Goal: Complete application form: Complete application form

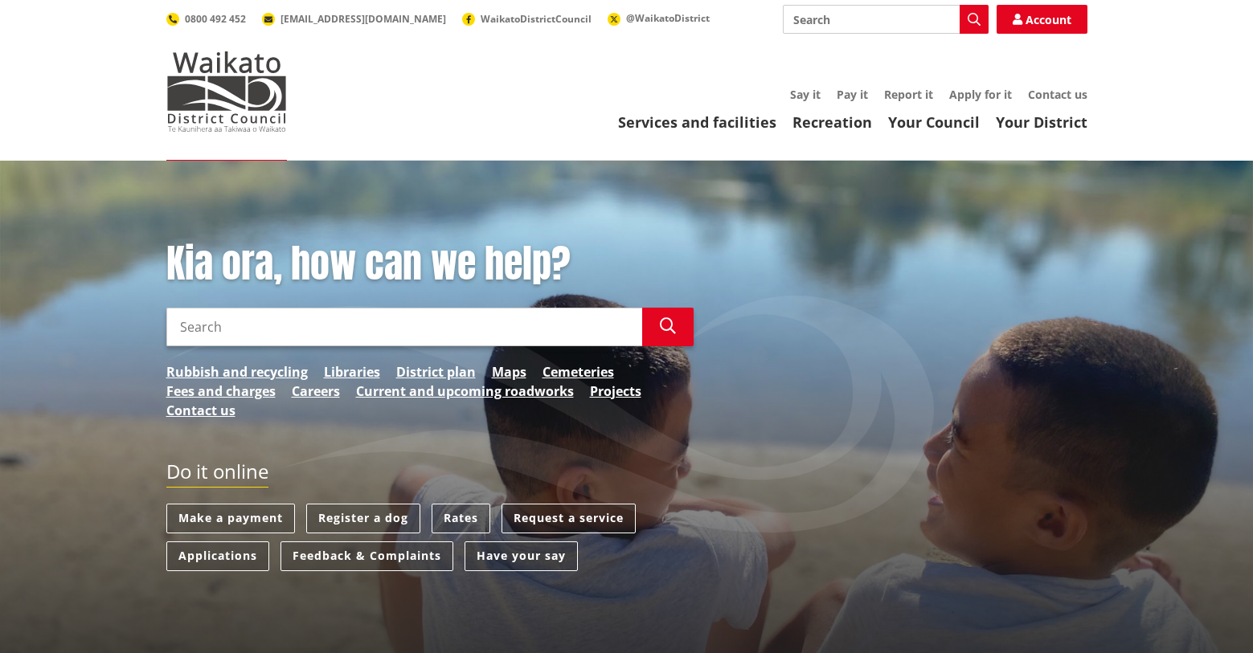
click at [236, 556] on link "Applications" at bounding box center [217, 557] width 103 height 30
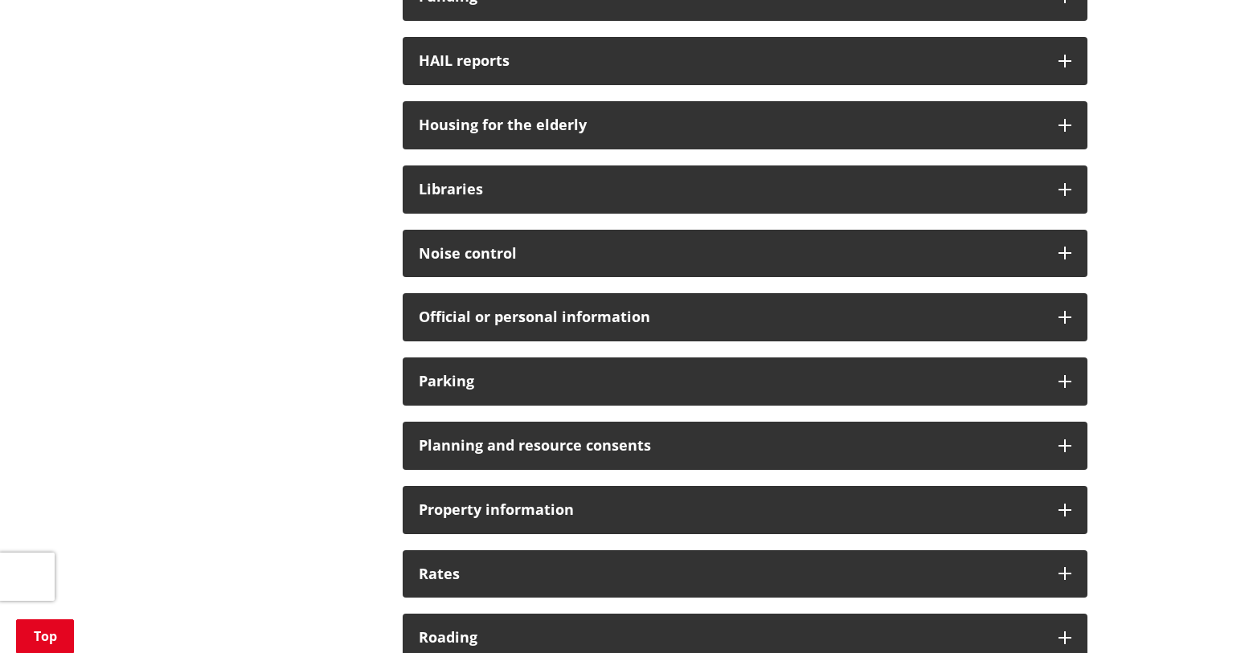
scroll to position [938, 0]
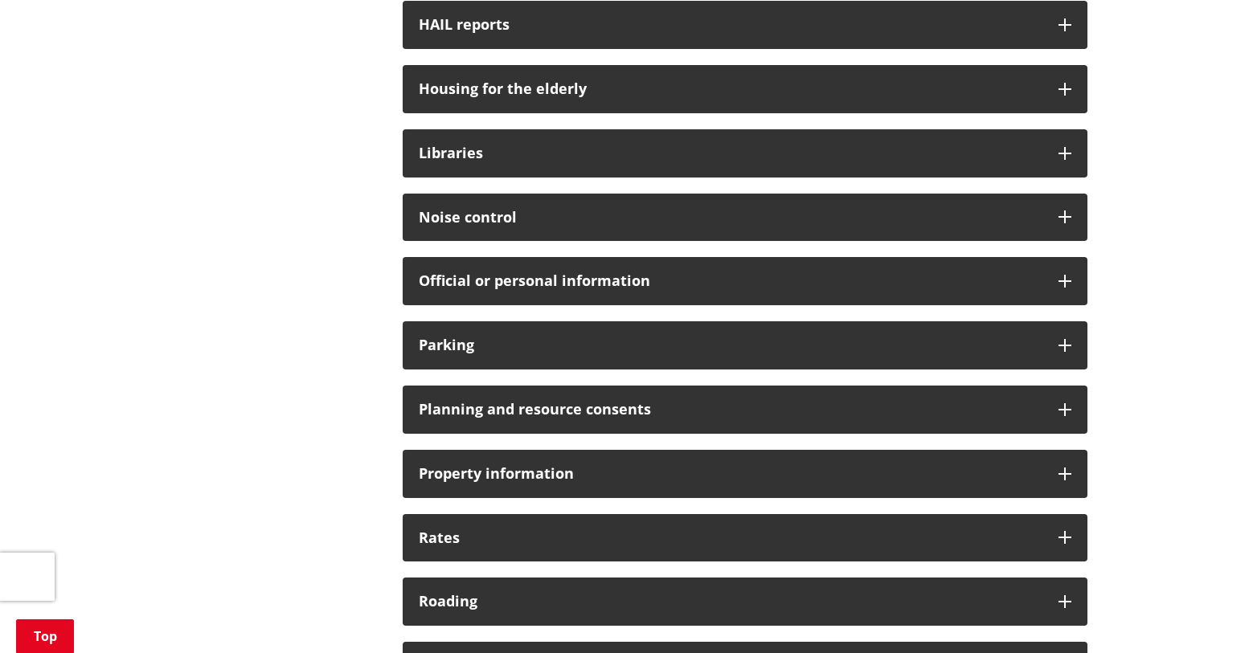
click at [668, 407] on h3 "Planning and resource consents" at bounding box center [731, 410] width 624 height 16
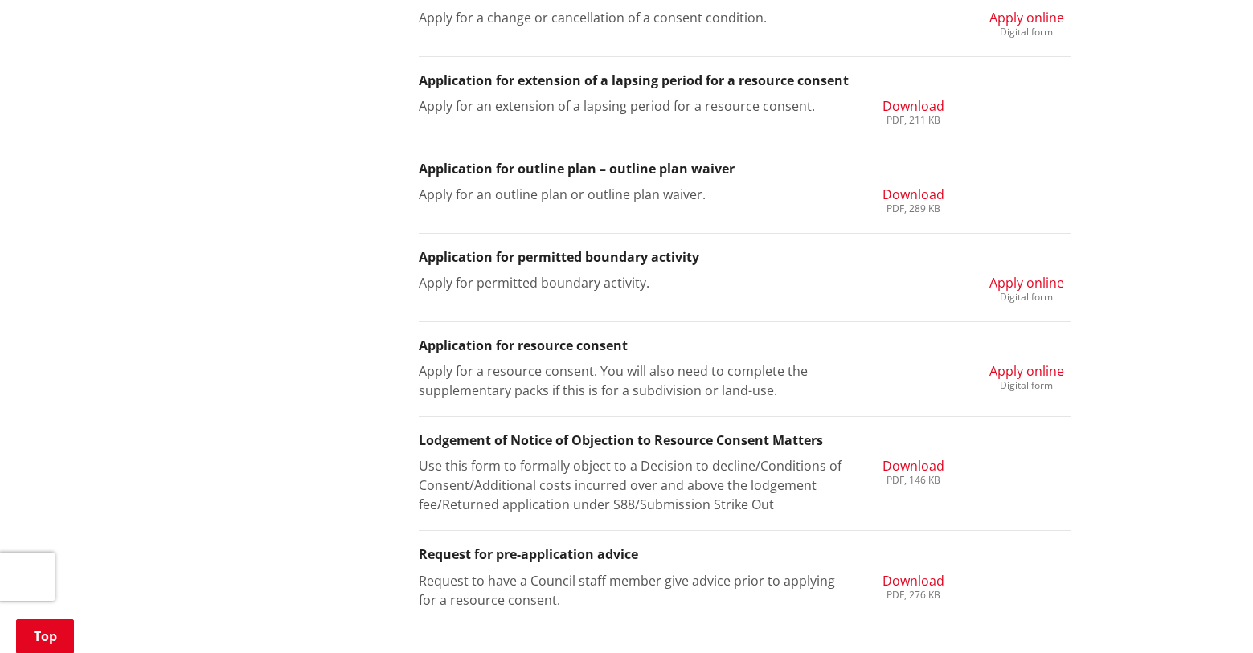
scroll to position [1687, 0]
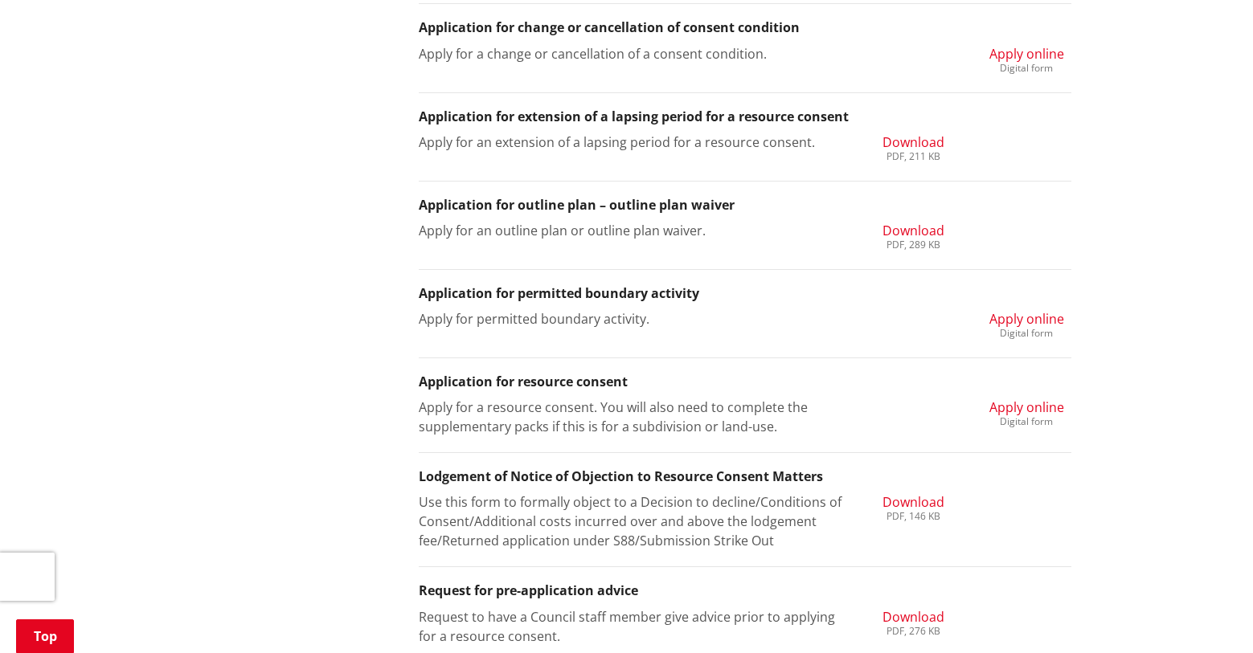
click at [1006, 320] on span "Apply online" at bounding box center [1026, 319] width 75 height 18
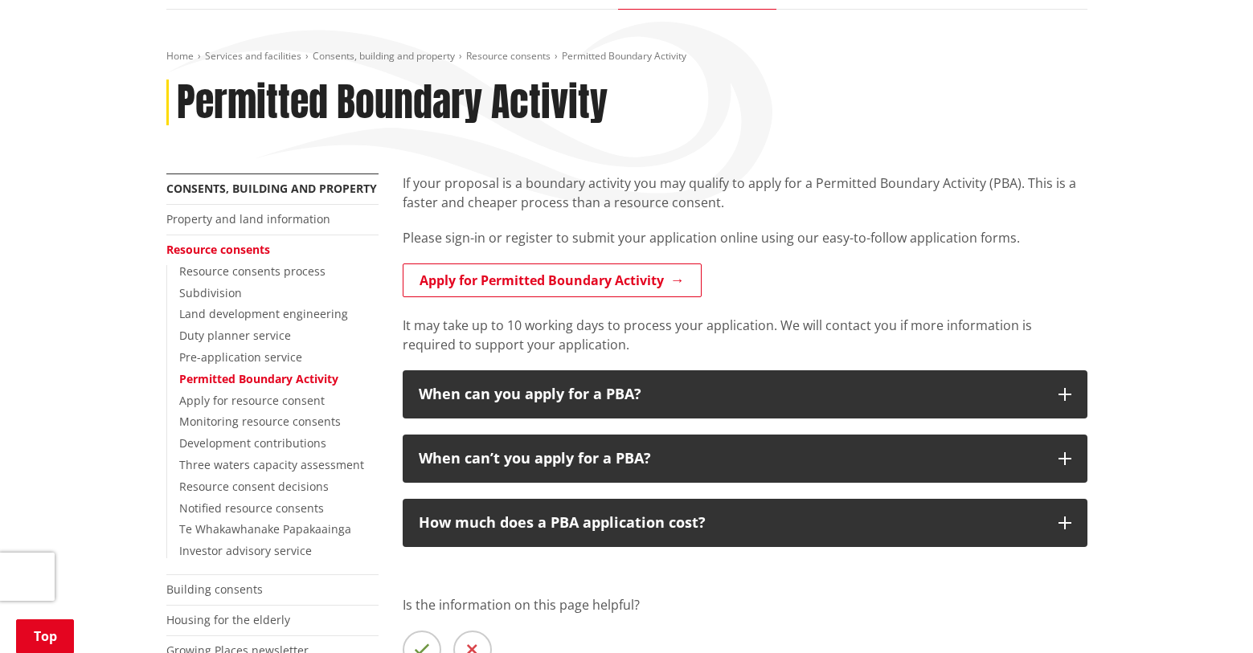
scroll to position [187, 0]
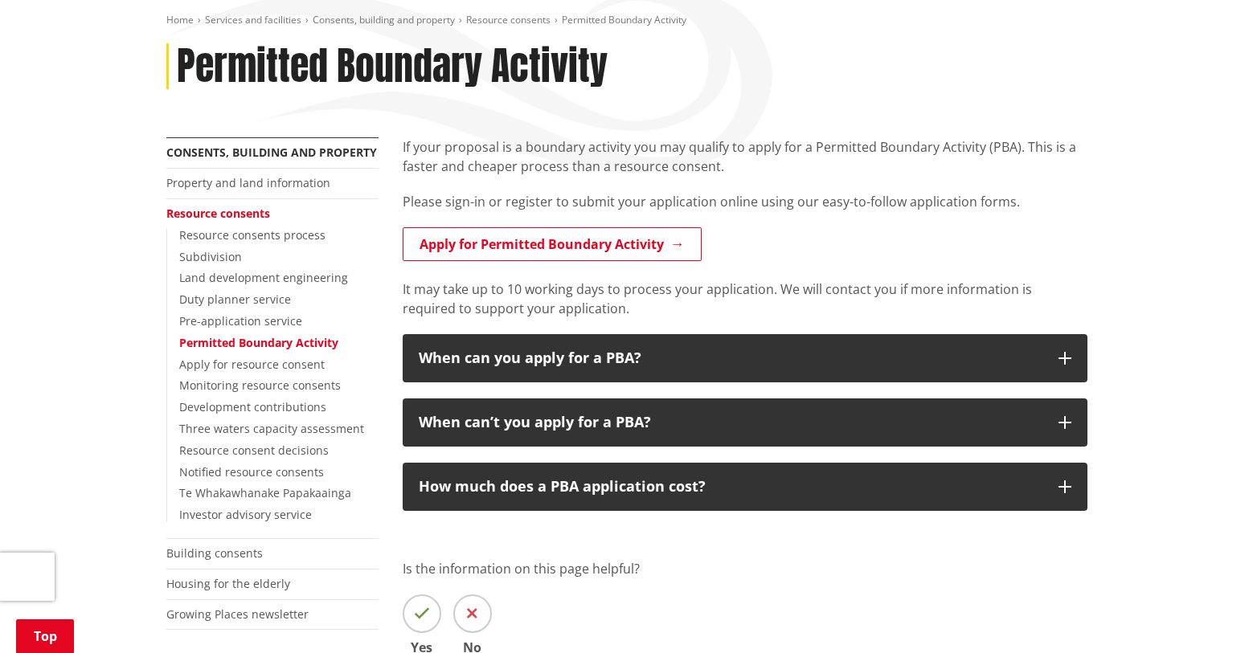
click at [557, 247] on link "Apply for Permitted Boundary Activity" at bounding box center [552, 244] width 299 height 34
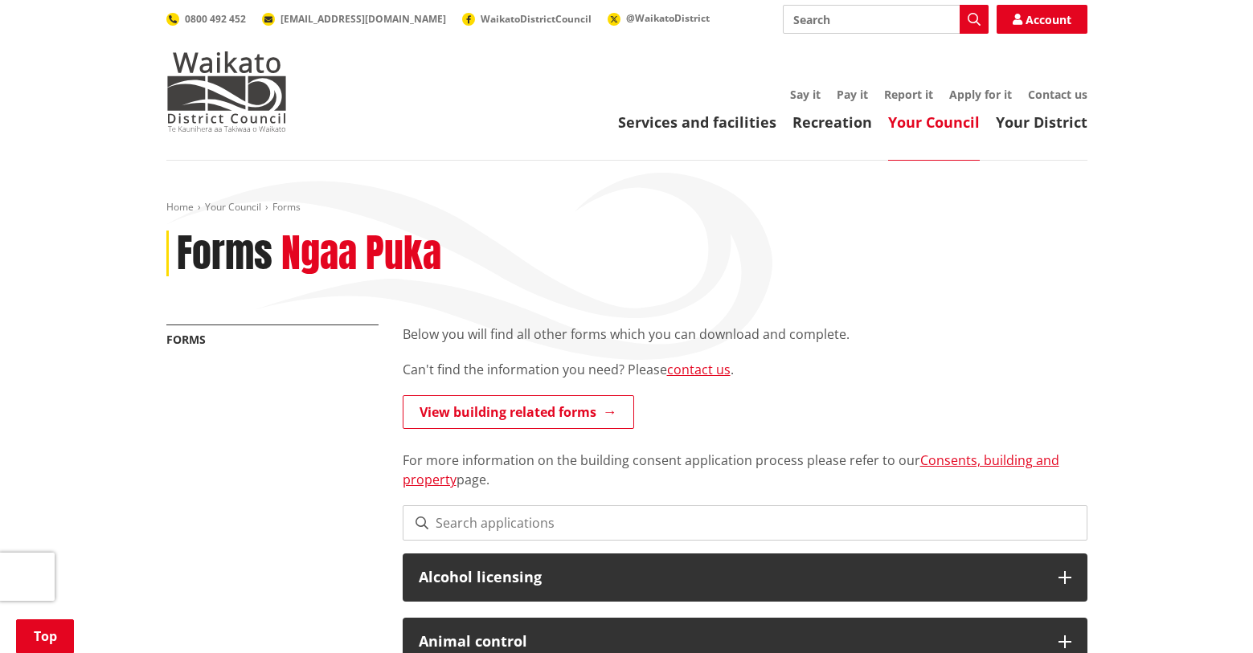
scroll to position [1688, 0]
